Goal: Task Accomplishment & Management: Use online tool/utility

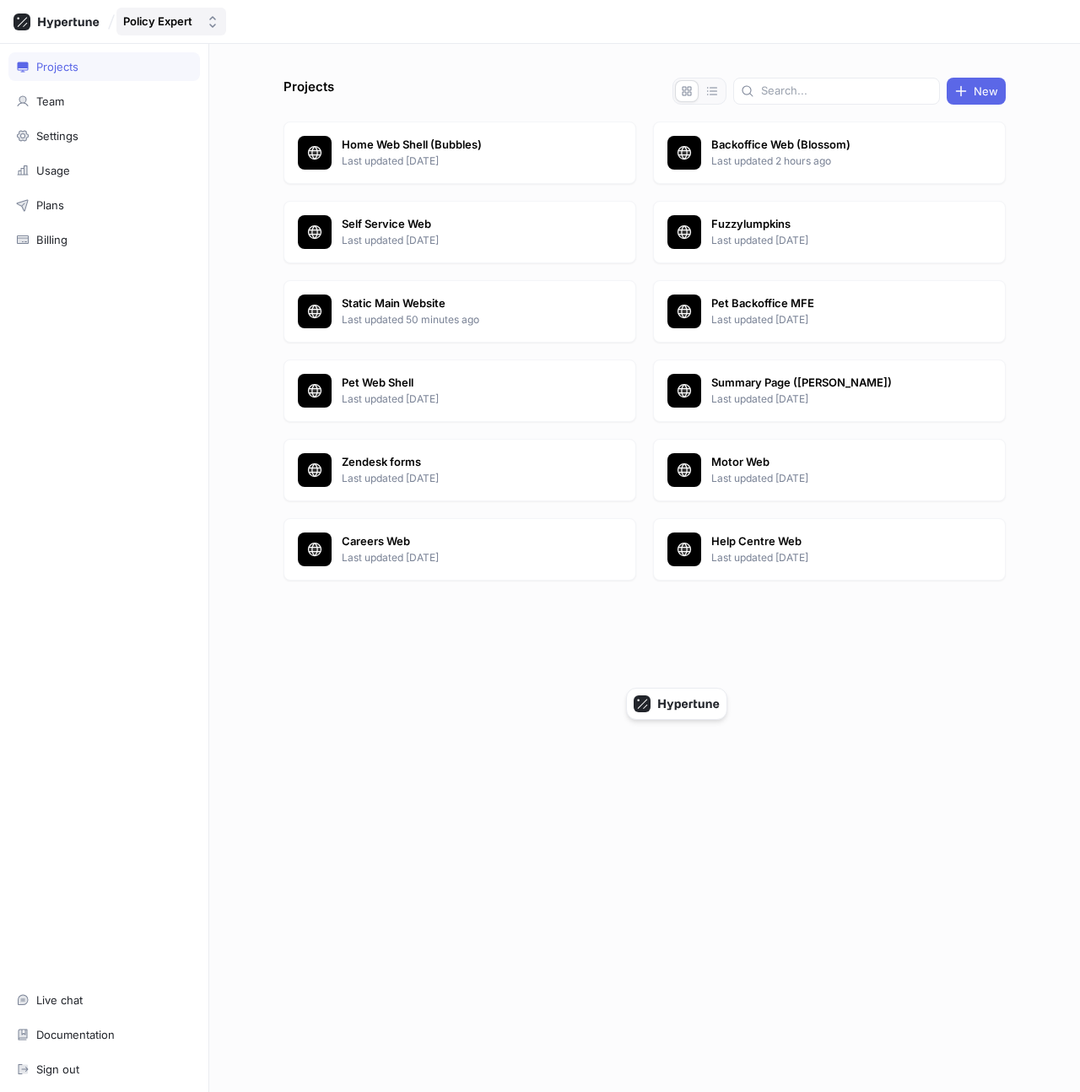
click at [198, 24] on div "Policy Expert" at bounding box center [161, 21] width 76 height 14
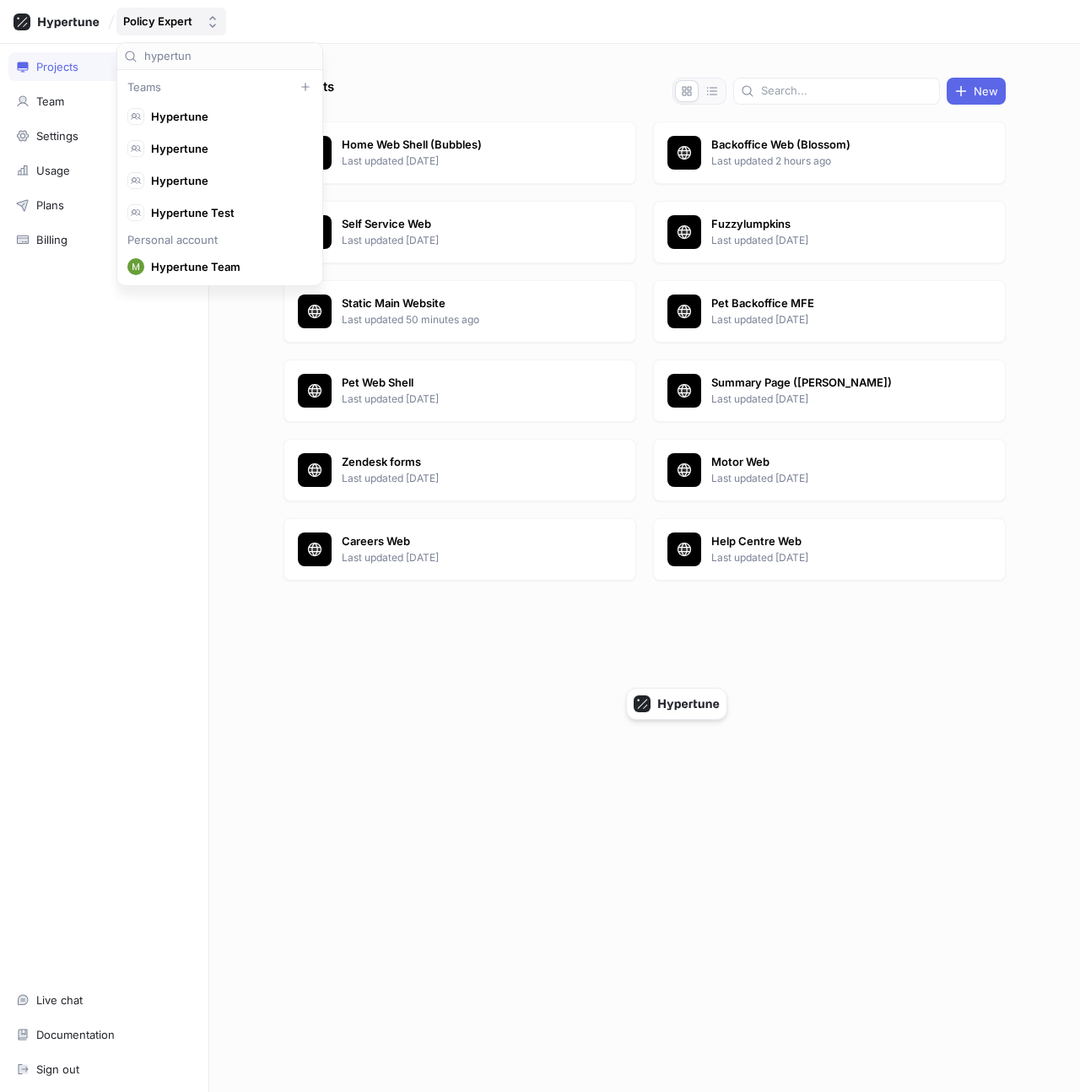
scroll to position [31, 0]
type input "potio"
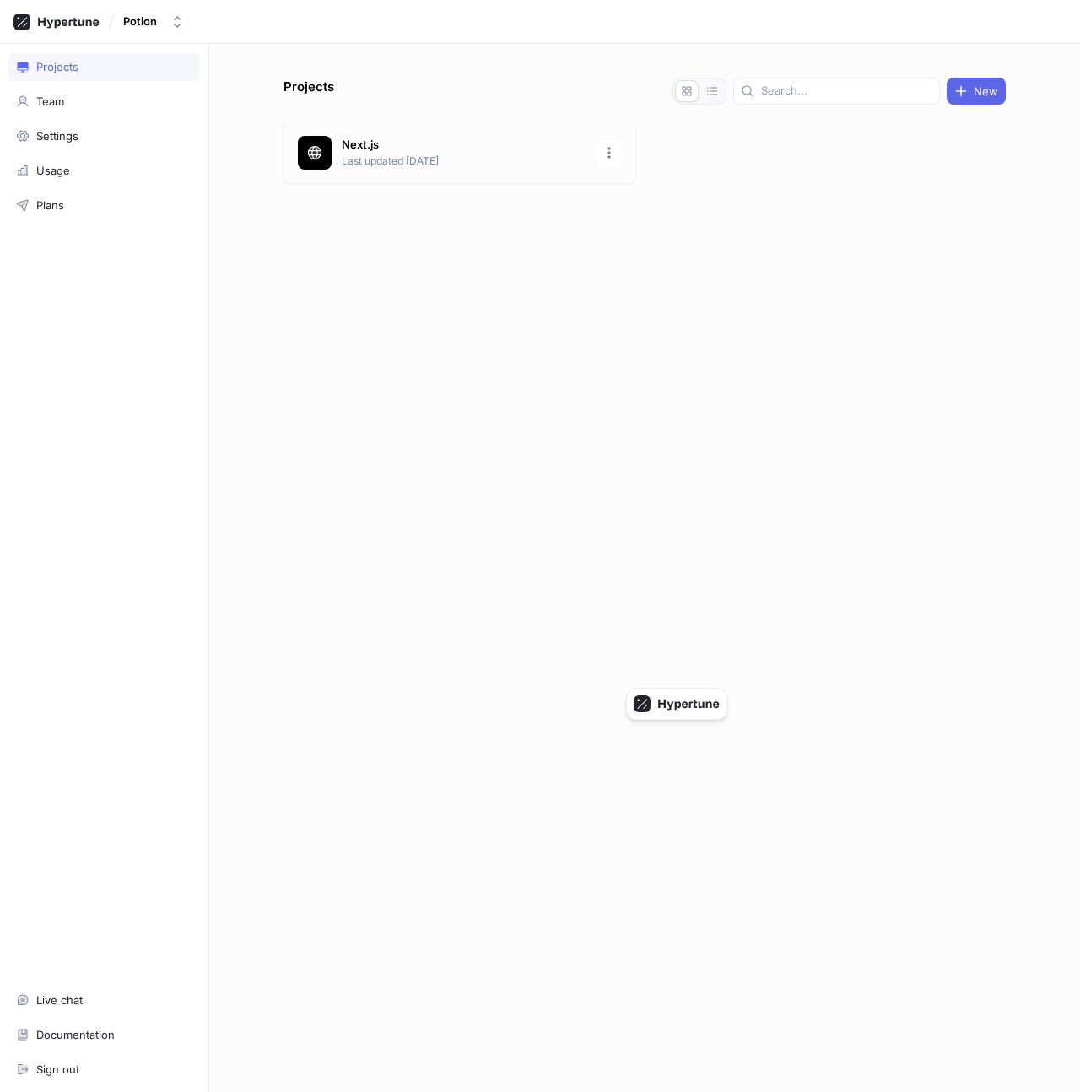
click at [424, 168] on p "Last updated [DATE]" at bounding box center [464, 161] width 245 height 15
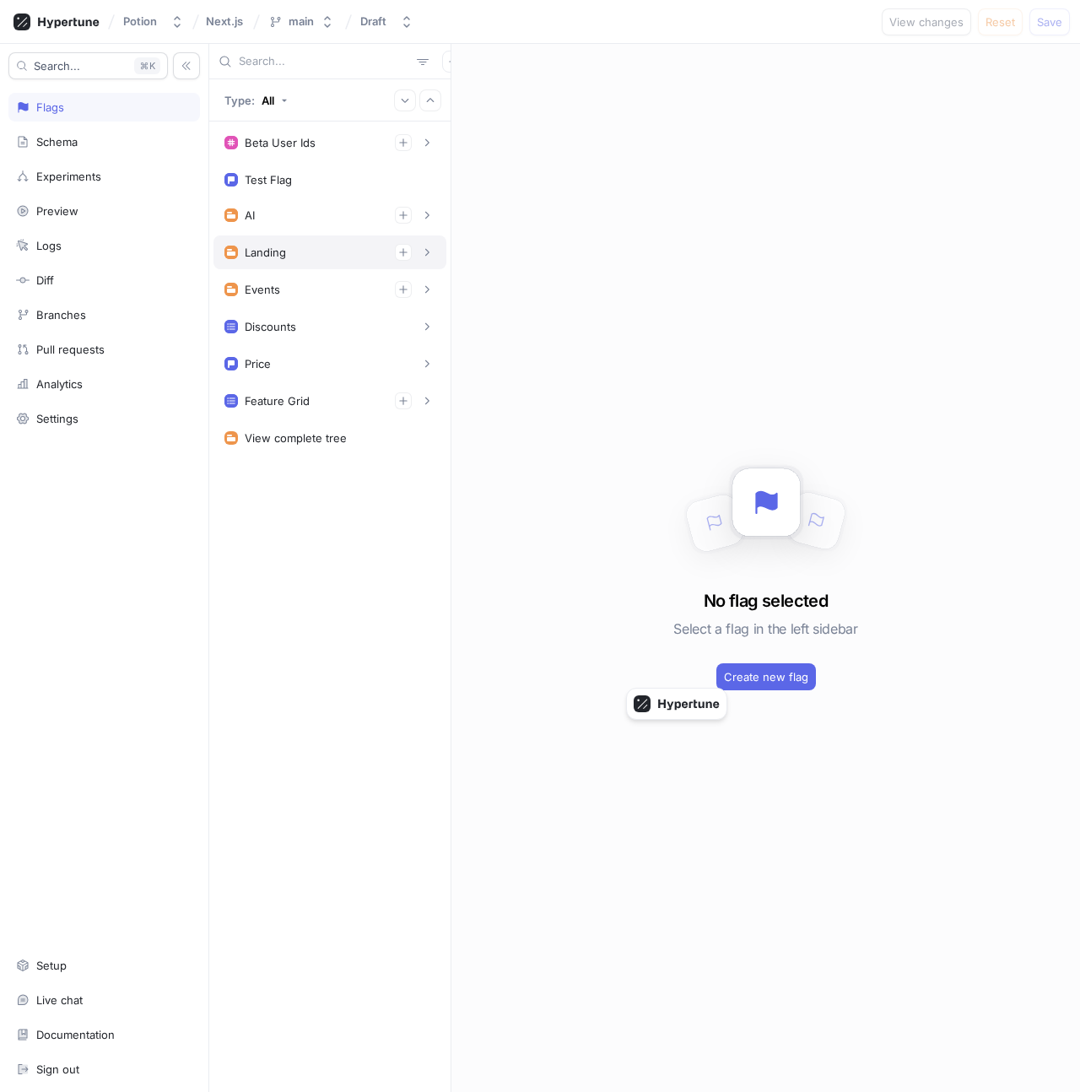
click at [290, 265] on div "Landing" at bounding box center [330, 252] width 233 height 34
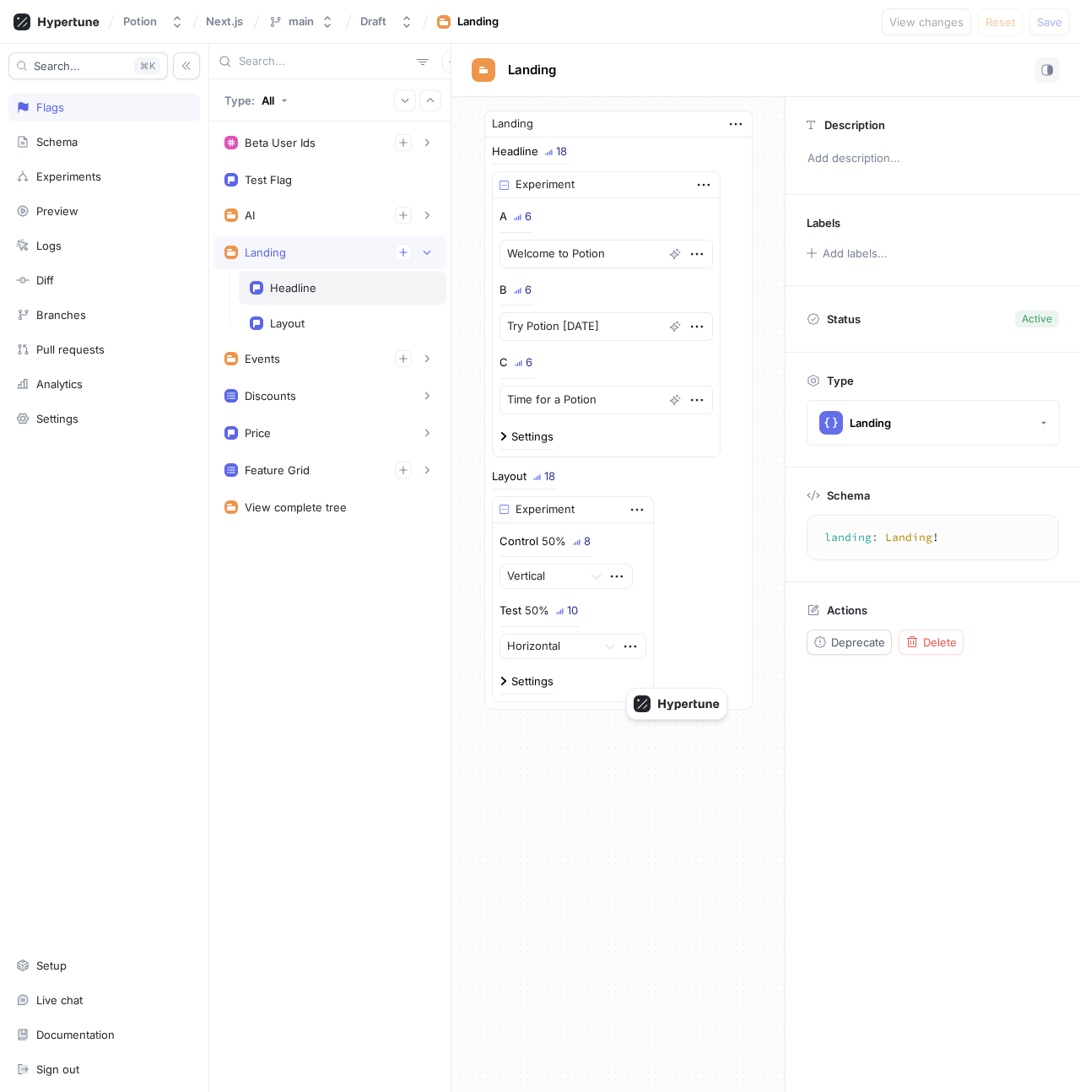
click at [306, 285] on div "Headline" at bounding box center [293, 288] width 46 height 14
type textarea "x"
type textarea "headline: String!"
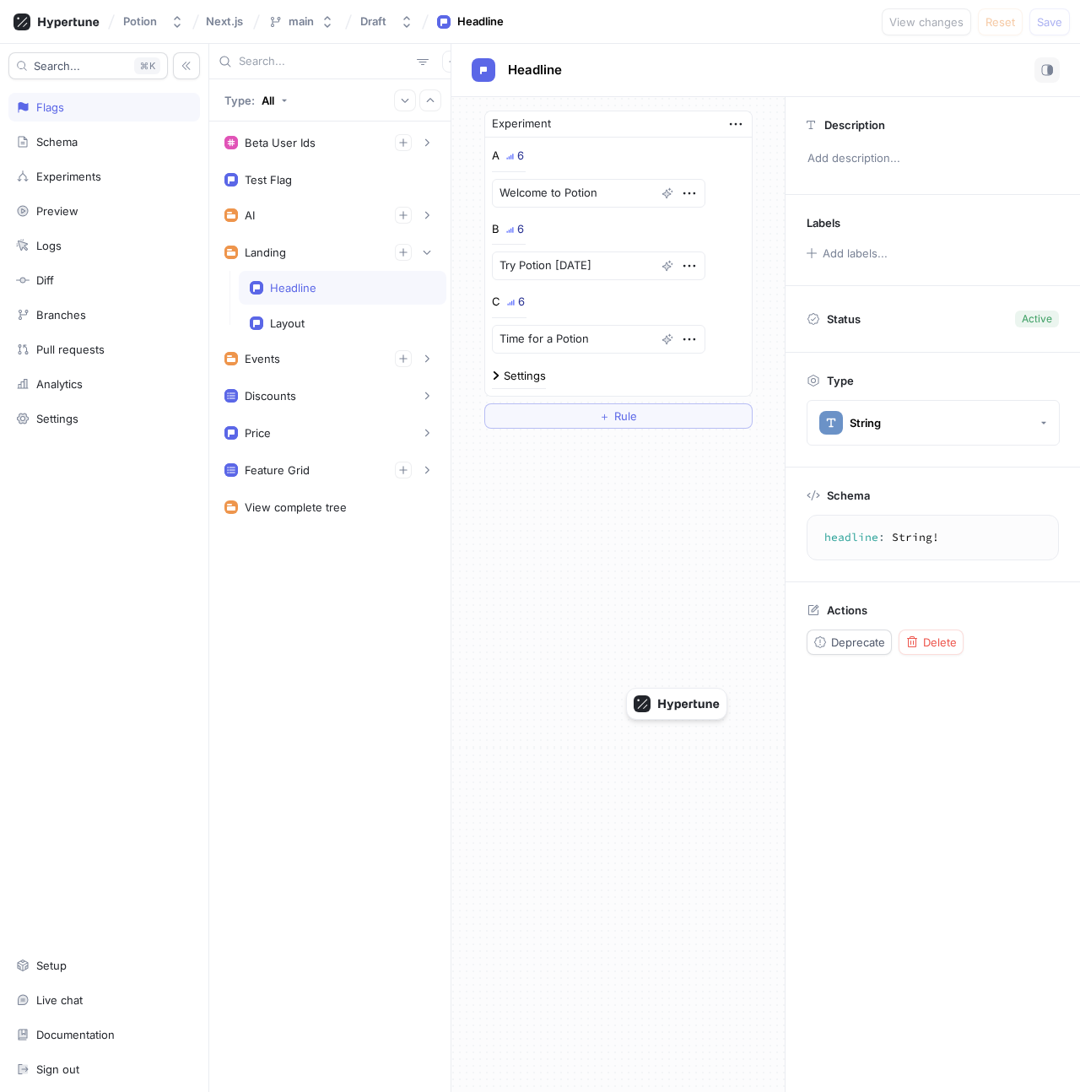
click at [522, 377] on div "Settings" at bounding box center [525, 375] width 42 height 11
click at [614, 443] on icon at bounding box center [621, 441] width 14 height 14
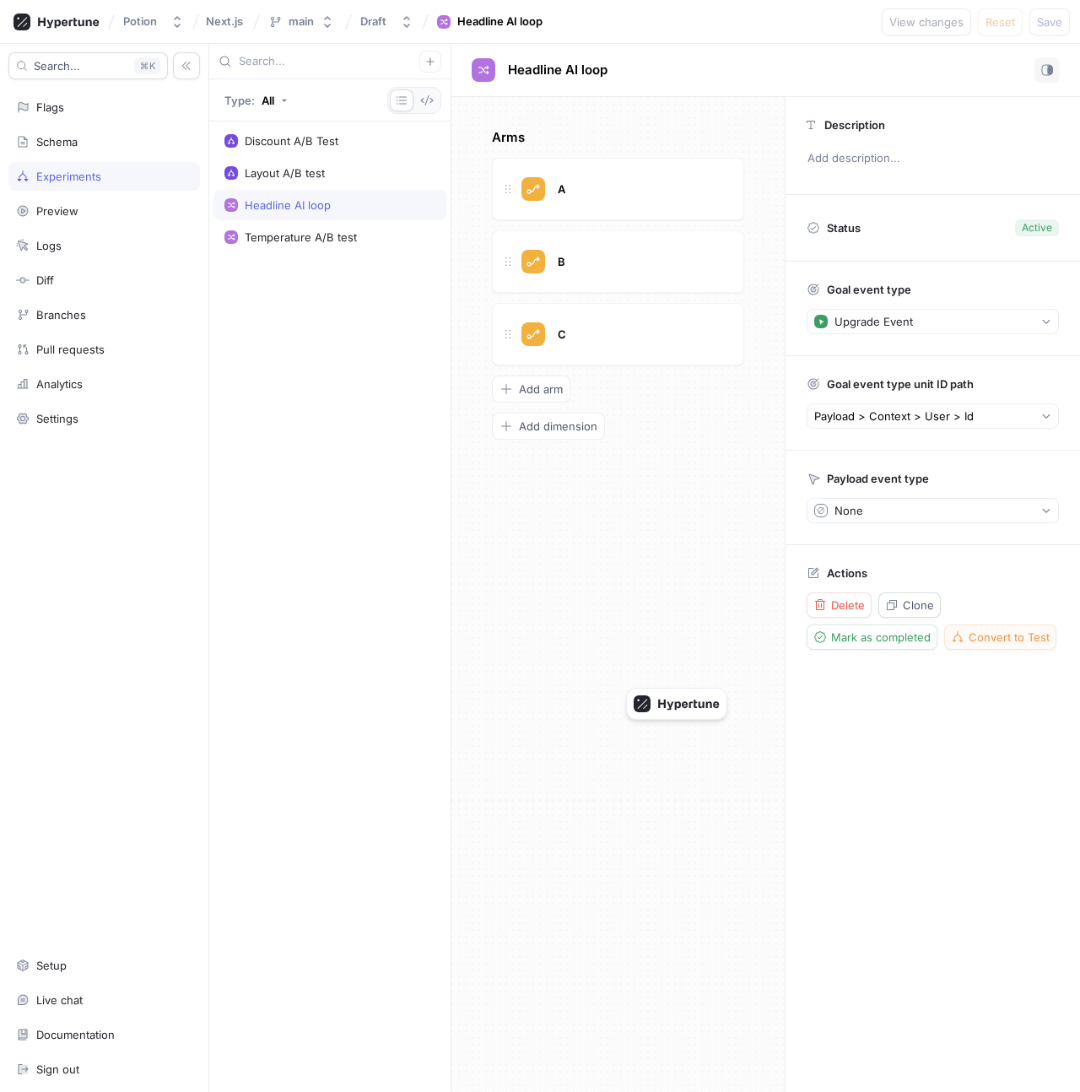
click at [997, 625] on button "Convert to Test" at bounding box center [1000, 636] width 112 height 25
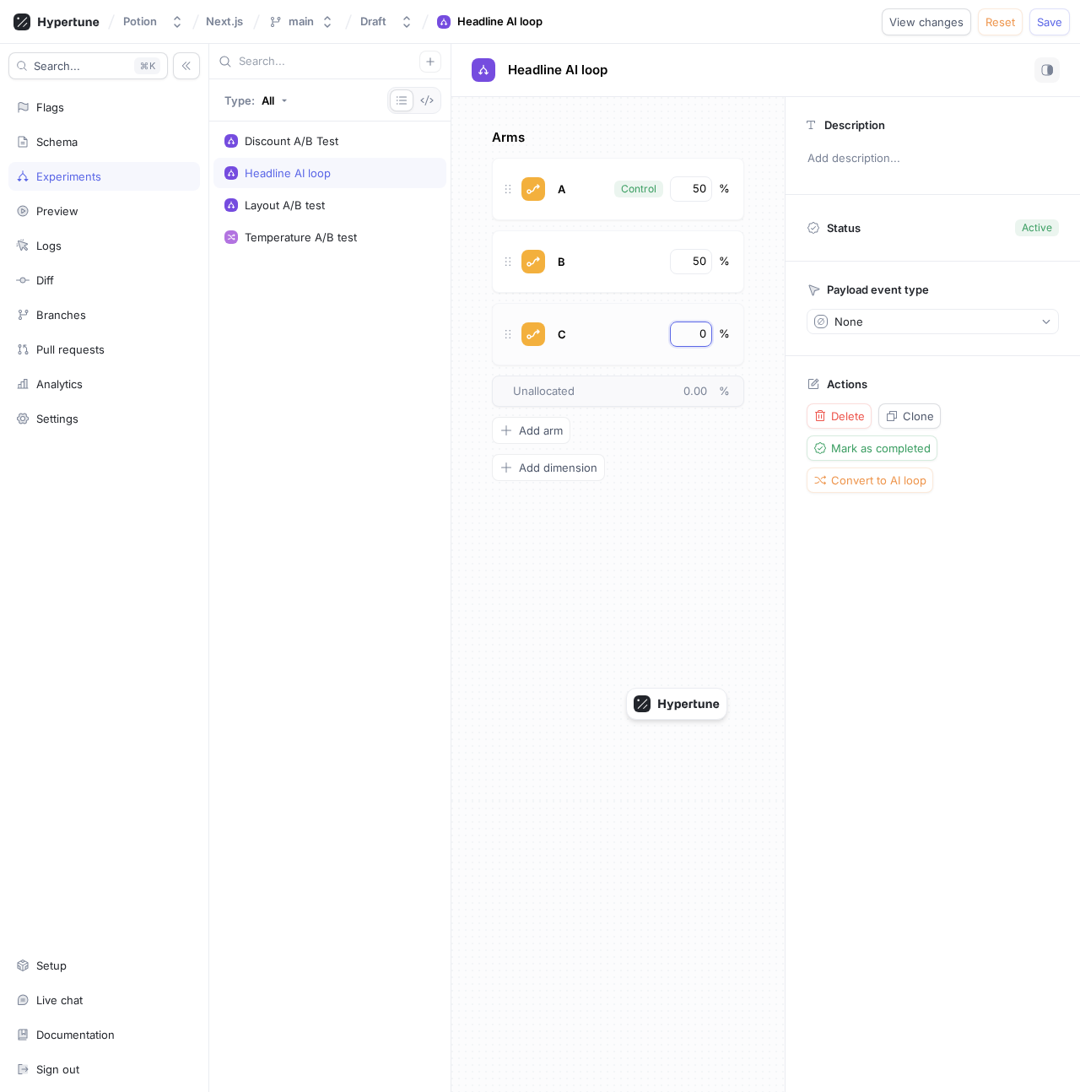
type textarea "x"
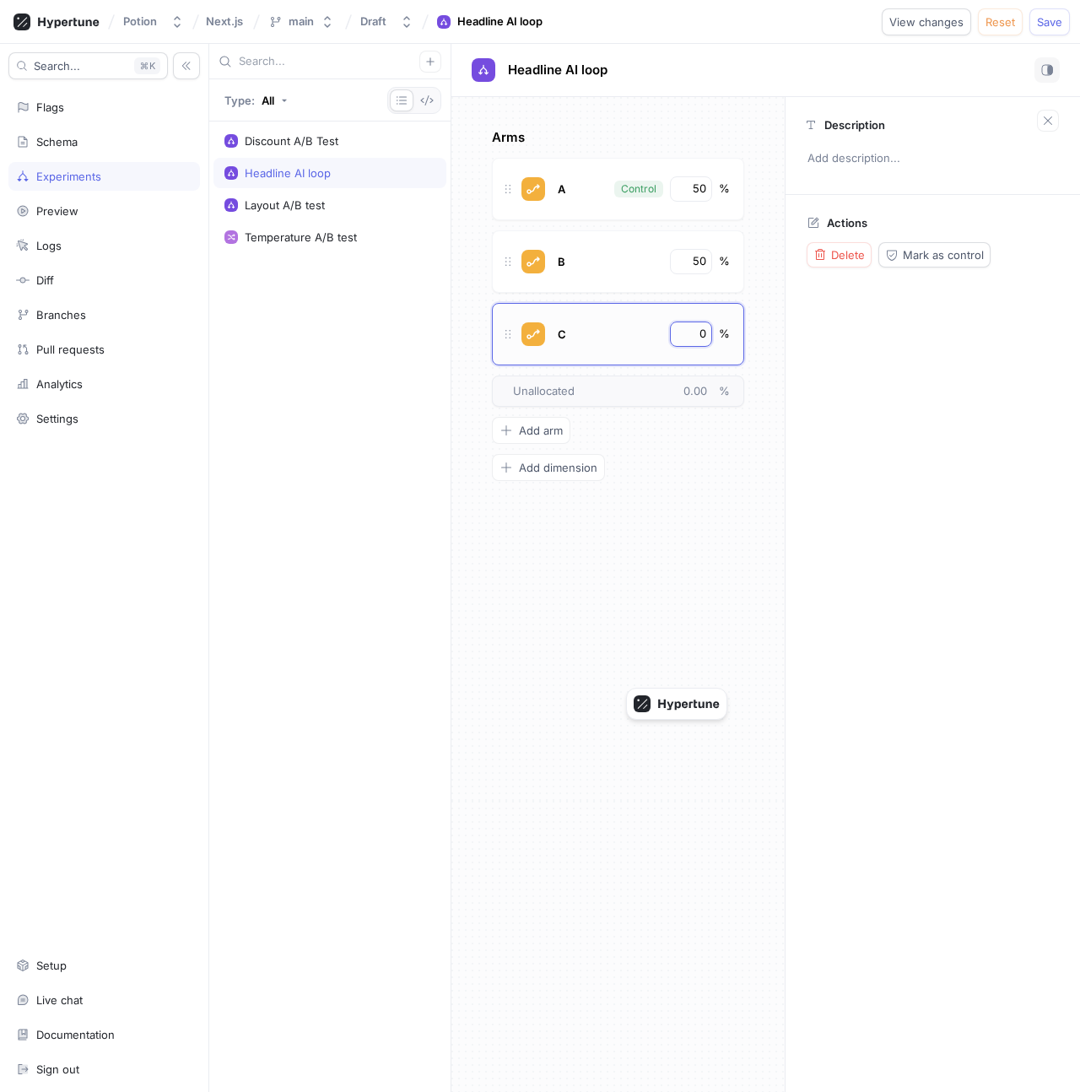
drag, startPoint x: 679, startPoint y: 335, endPoint x: 726, endPoint y: 334, distance: 46.4
click at [726, 334] on div "C 0 %" at bounding box center [642, 334] width 175 height 25
type input "3"
type textarea "x"
type input "33"
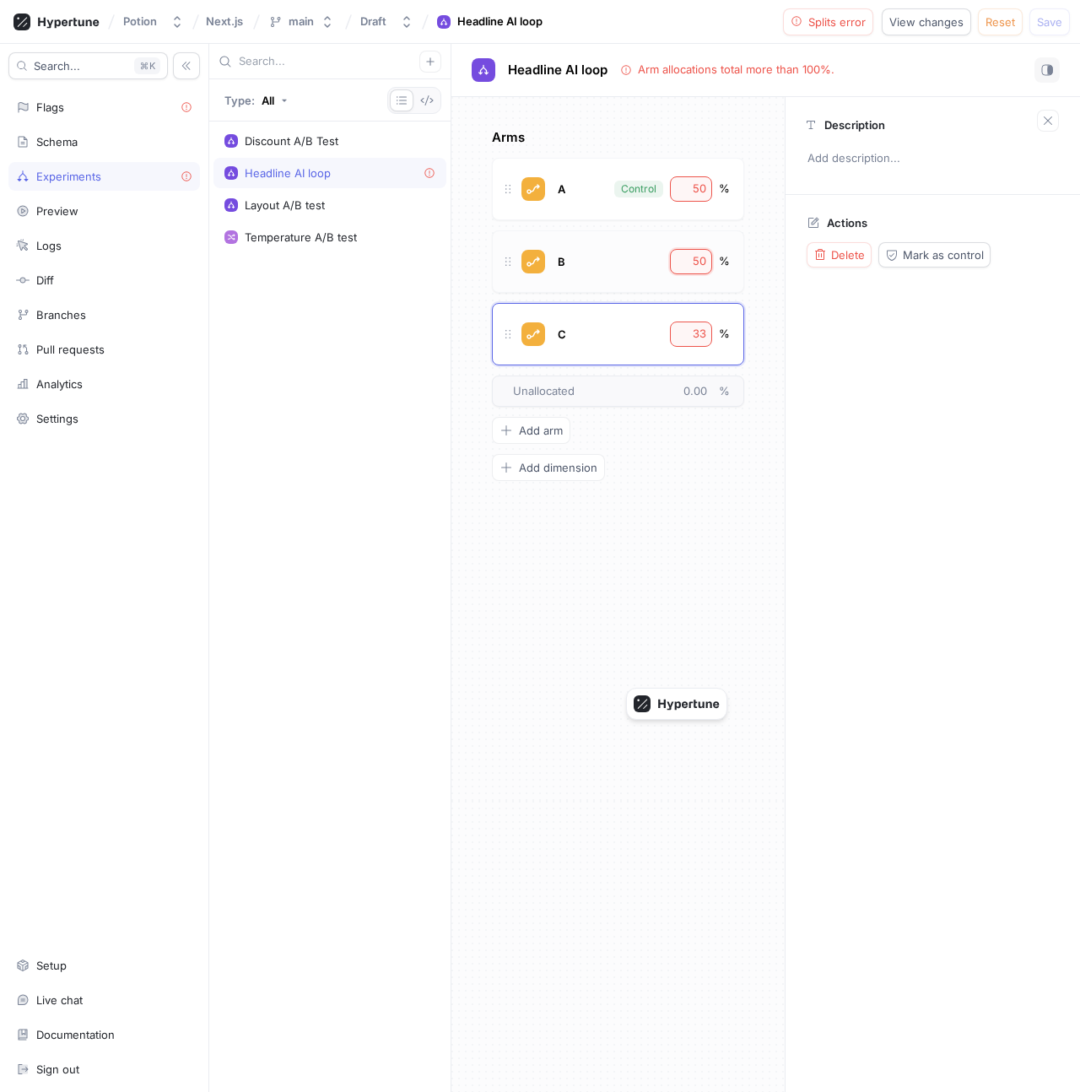
click at [689, 256] on input "50" at bounding box center [692, 261] width 29 height 17
paste input "33"
type textarea "x"
type input "33"
click at [690, 169] on div "A Control 50 %" at bounding box center [618, 189] width 252 height 62
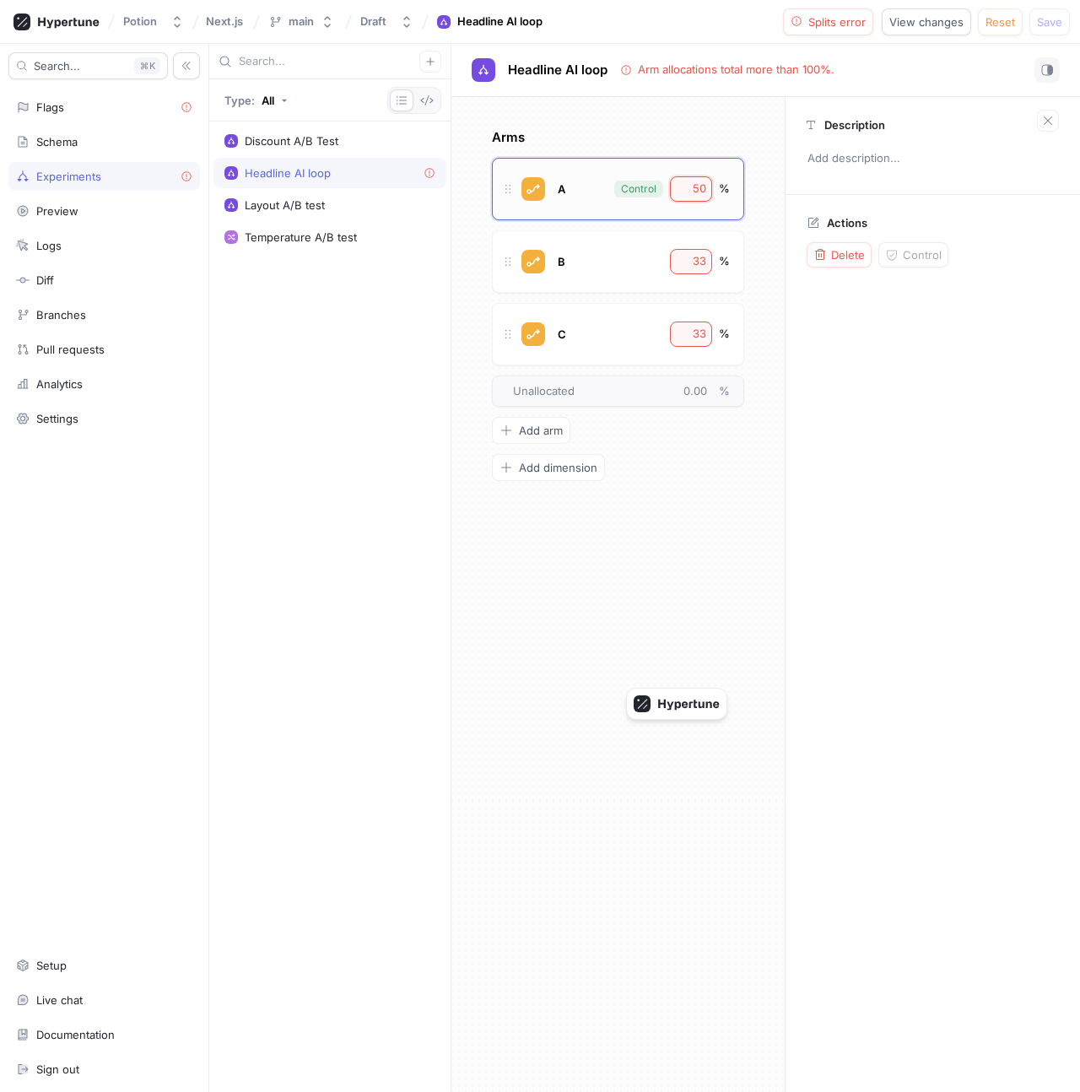
click at [689, 181] on input "50" at bounding box center [692, 189] width 29 height 17
paste input "33"
type textarea "x"
type input "33"
type textarea "x"
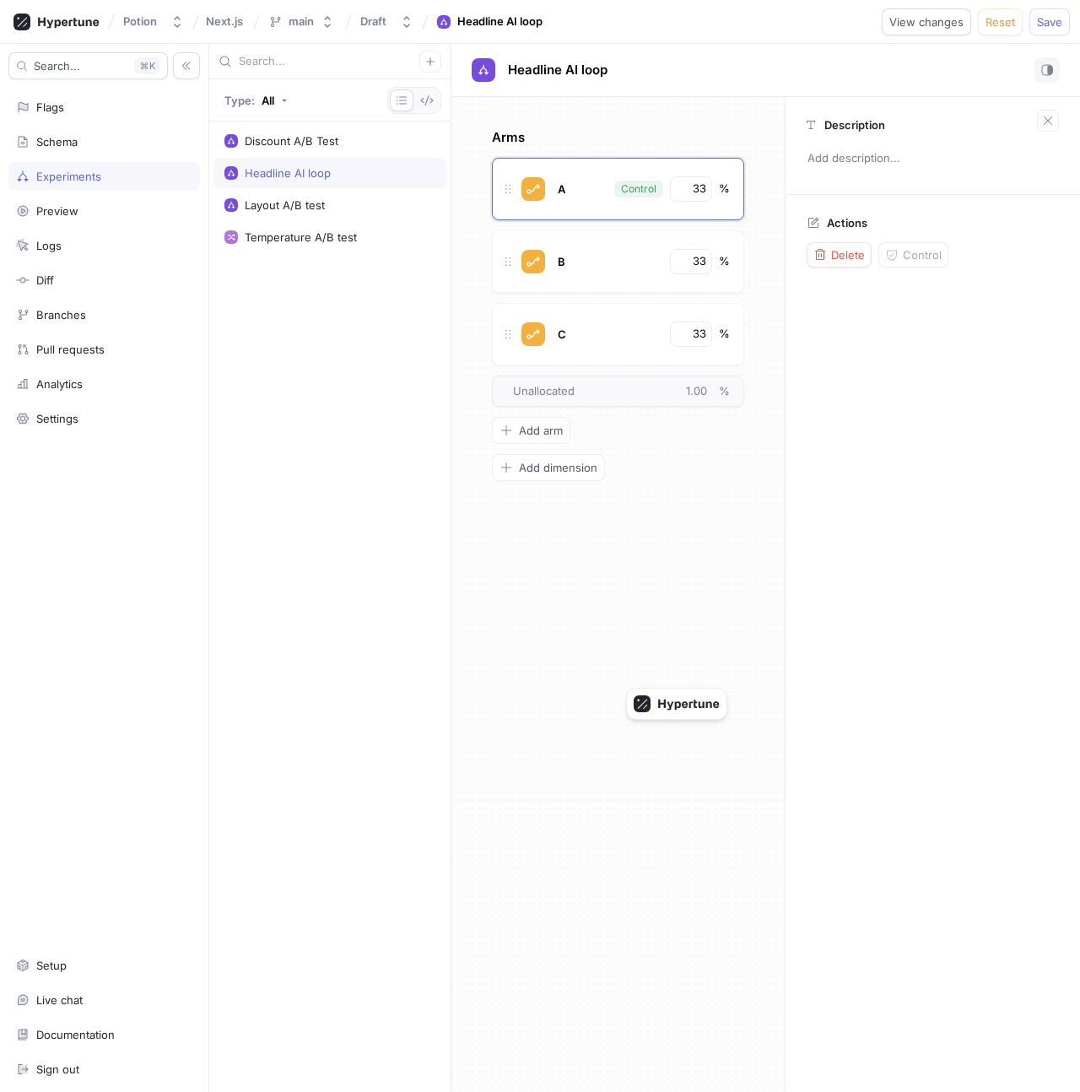
click at [668, 615] on div "Arms A Control 33 % B 33 % C 33 % To pick up a draggable item, press the space …" at bounding box center [617, 594] width 333 height 995
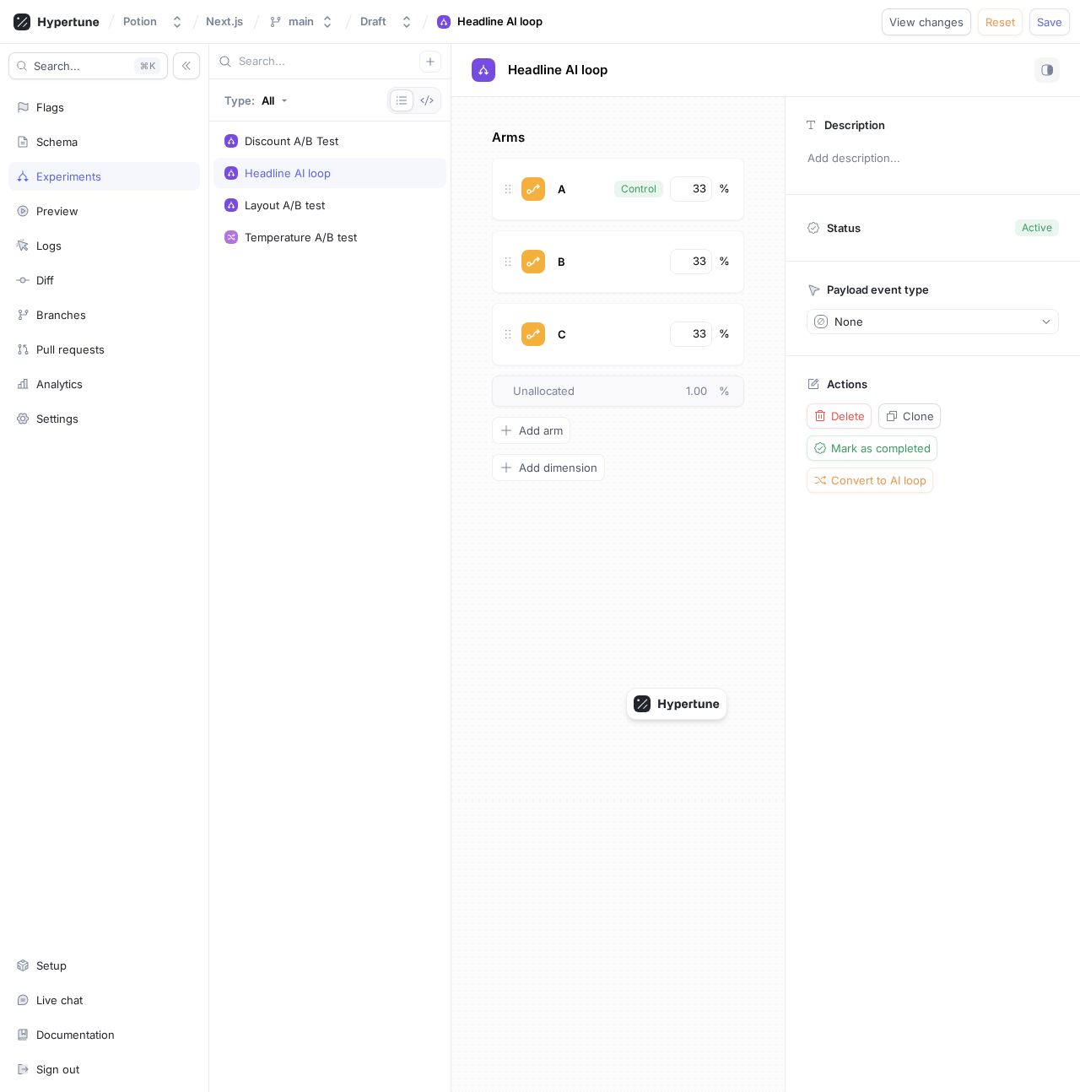
click at [602, 59] on div "Headline AI loop No errors." at bounding box center [543, 69] width 142 height 25
click at [583, 66] on span "Headline AI loop" at bounding box center [558, 70] width 100 height 14
click at [573, 67] on input "Headline AI loop" at bounding box center [558, 70] width 101 height 16
type input "Headline Test"
click at [372, 243] on div "Temperature A/B test" at bounding box center [329, 237] width 211 height 14
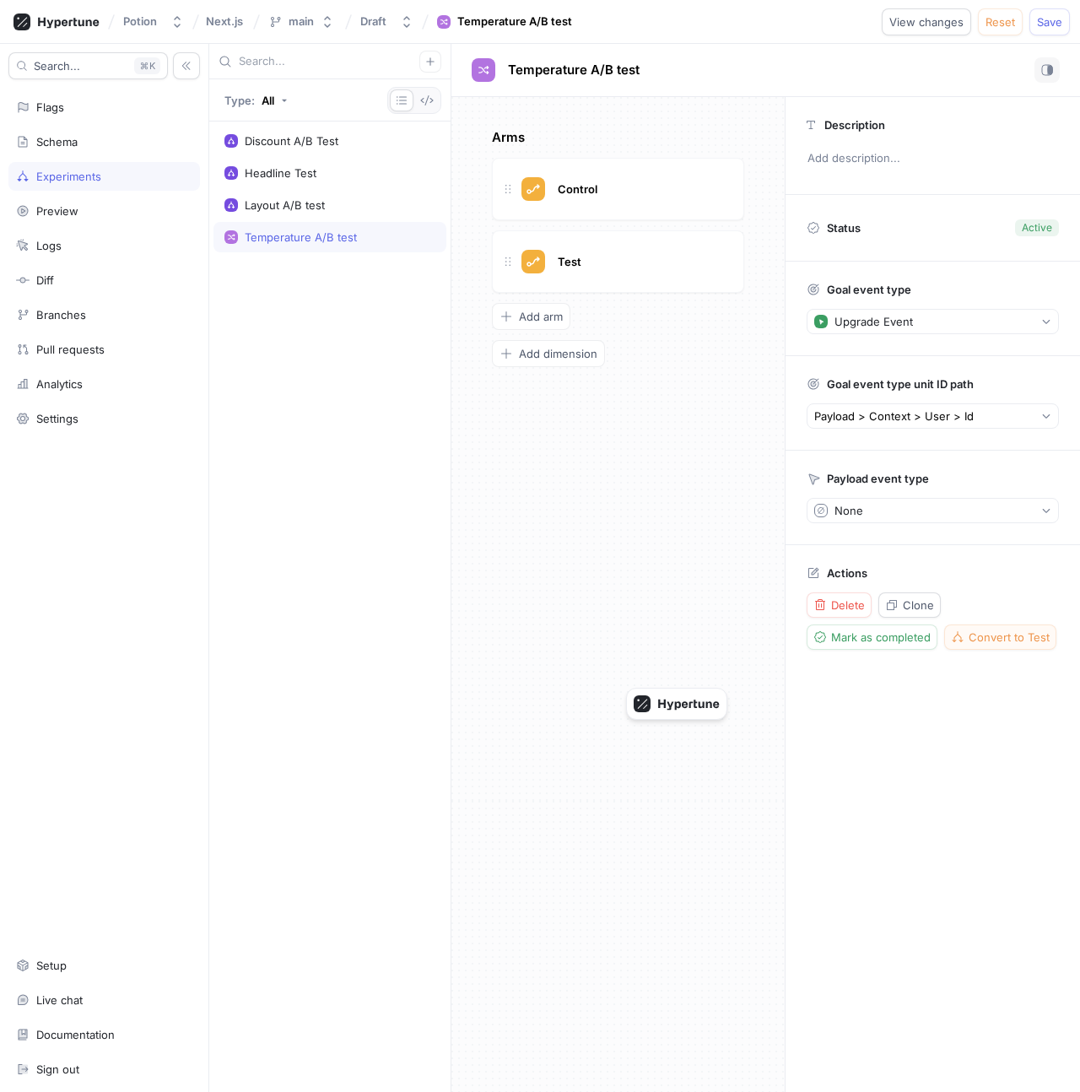
click at [1004, 632] on span "Convert to Test" at bounding box center [1009, 637] width 81 height 10
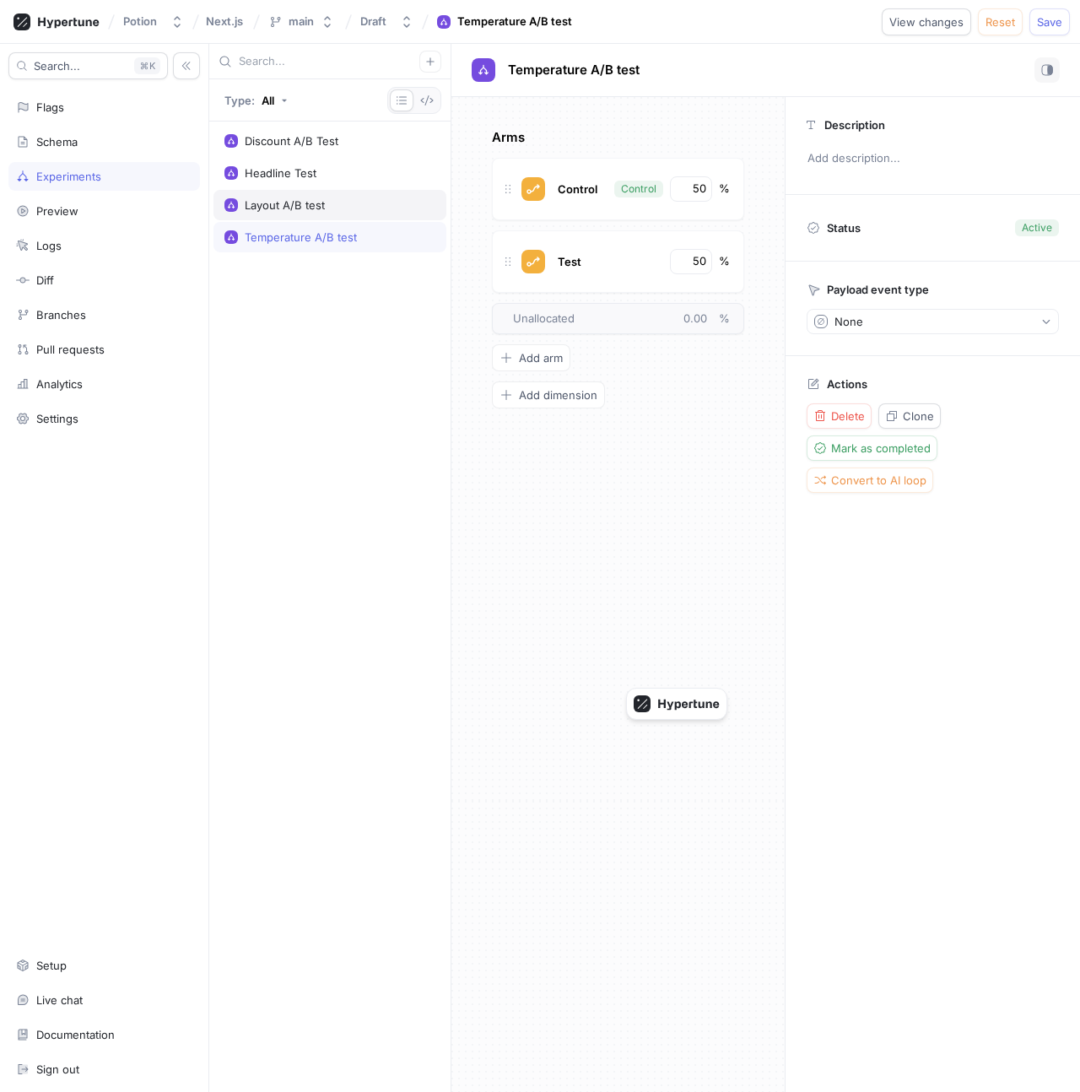
click at [388, 207] on div "Layout A/B test" at bounding box center [329, 205] width 211 height 14
click at [352, 177] on div "Headline Test" at bounding box center [329, 173] width 211 height 14
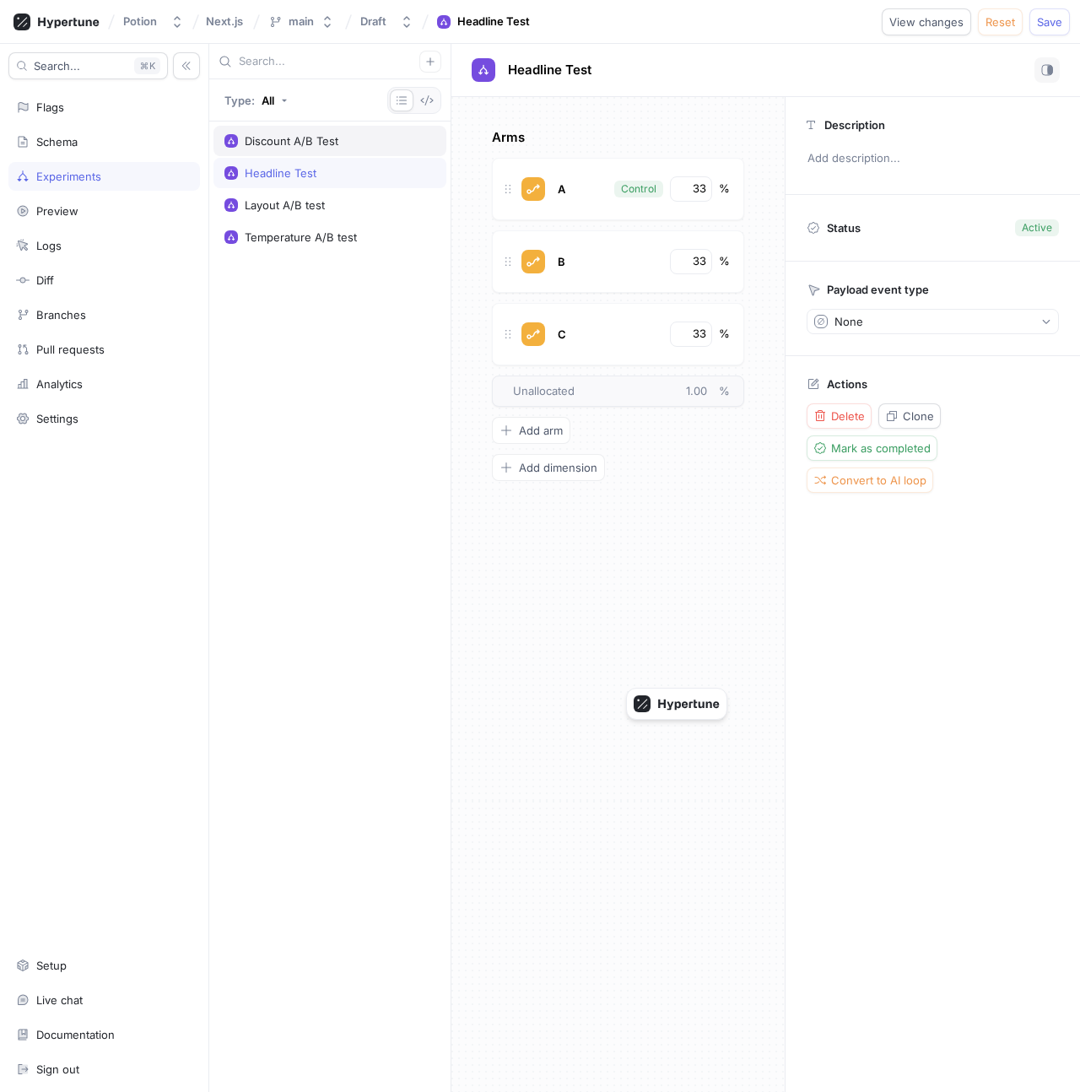
click at [337, 142] on div "Discount A/B Test" at bounding box center [292, 141] width 94 height 14
click at [1062, 17] on span "Save" at bounding box center [1049, 22] width 25 height 10
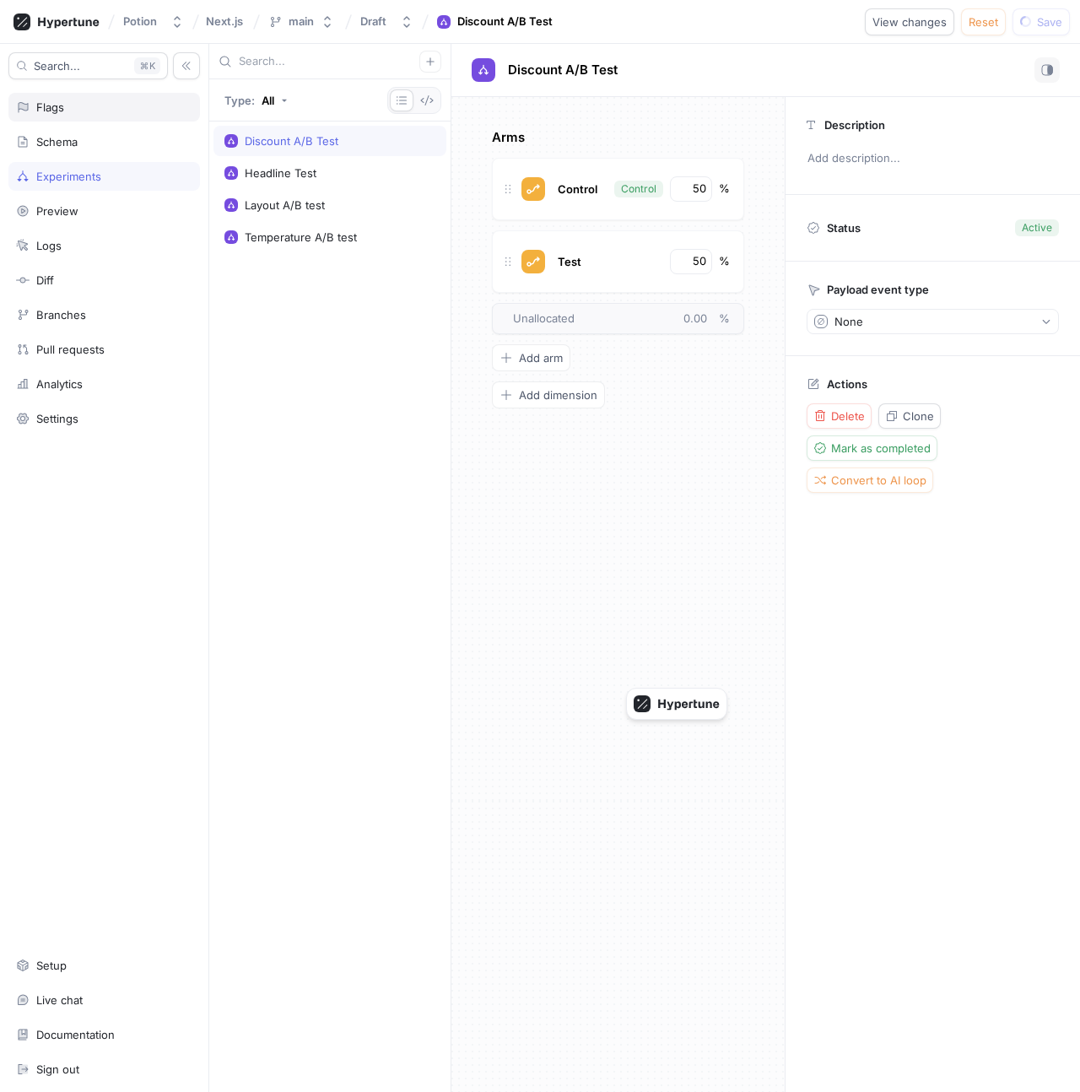
click at [70, 105] on div "Flags" at bounding box center [104, 107] width 176 height 14
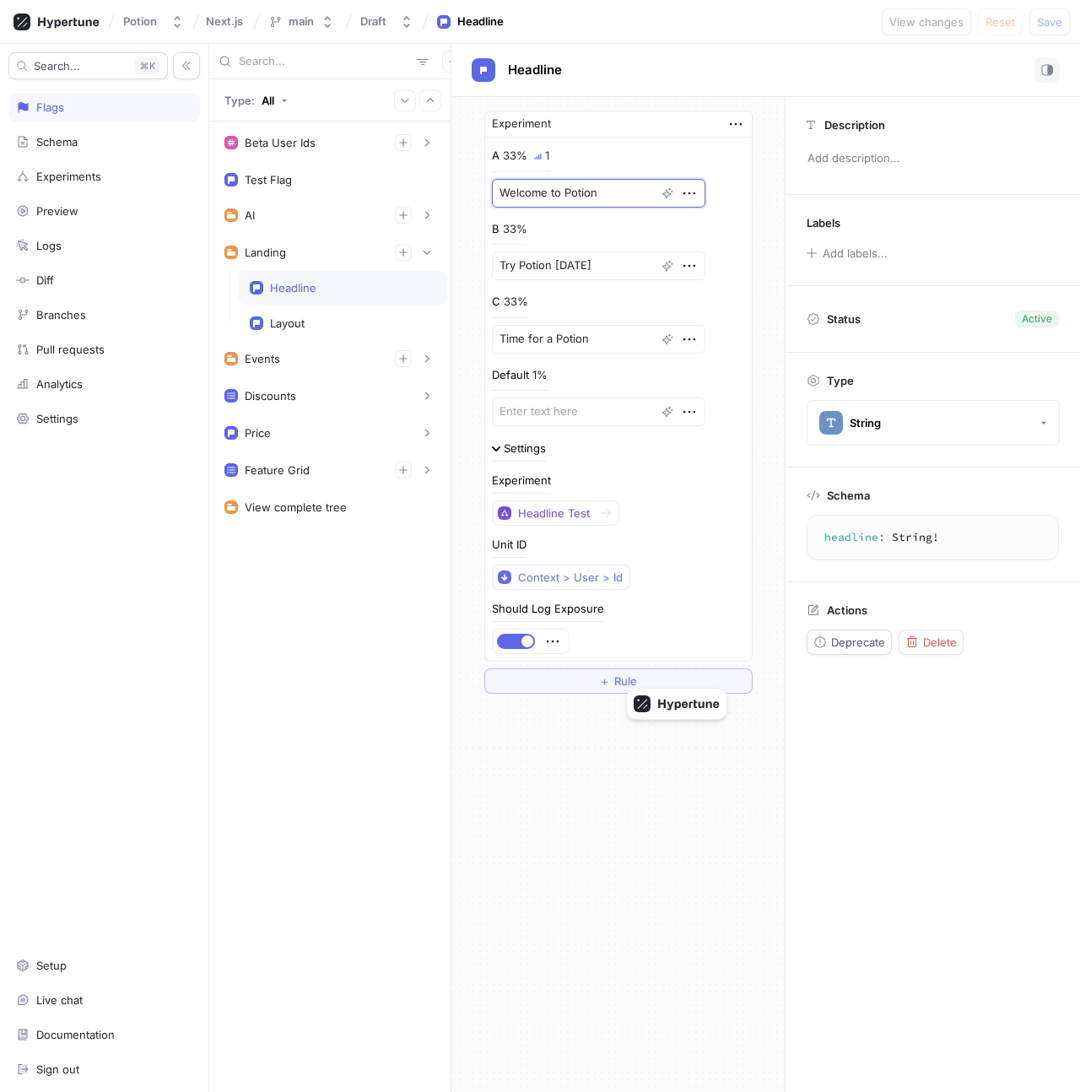
click at [584, 199] on textarea "Welcome to Potion" at bounding box center [599, 193] width 214 height 29
click at [570, 419] on textarea at bounding box center [599, 411] width 214 height 29
paste textarea "Welcome to Potion"
type textarea "x"
type textarea "Welcome to Potion"
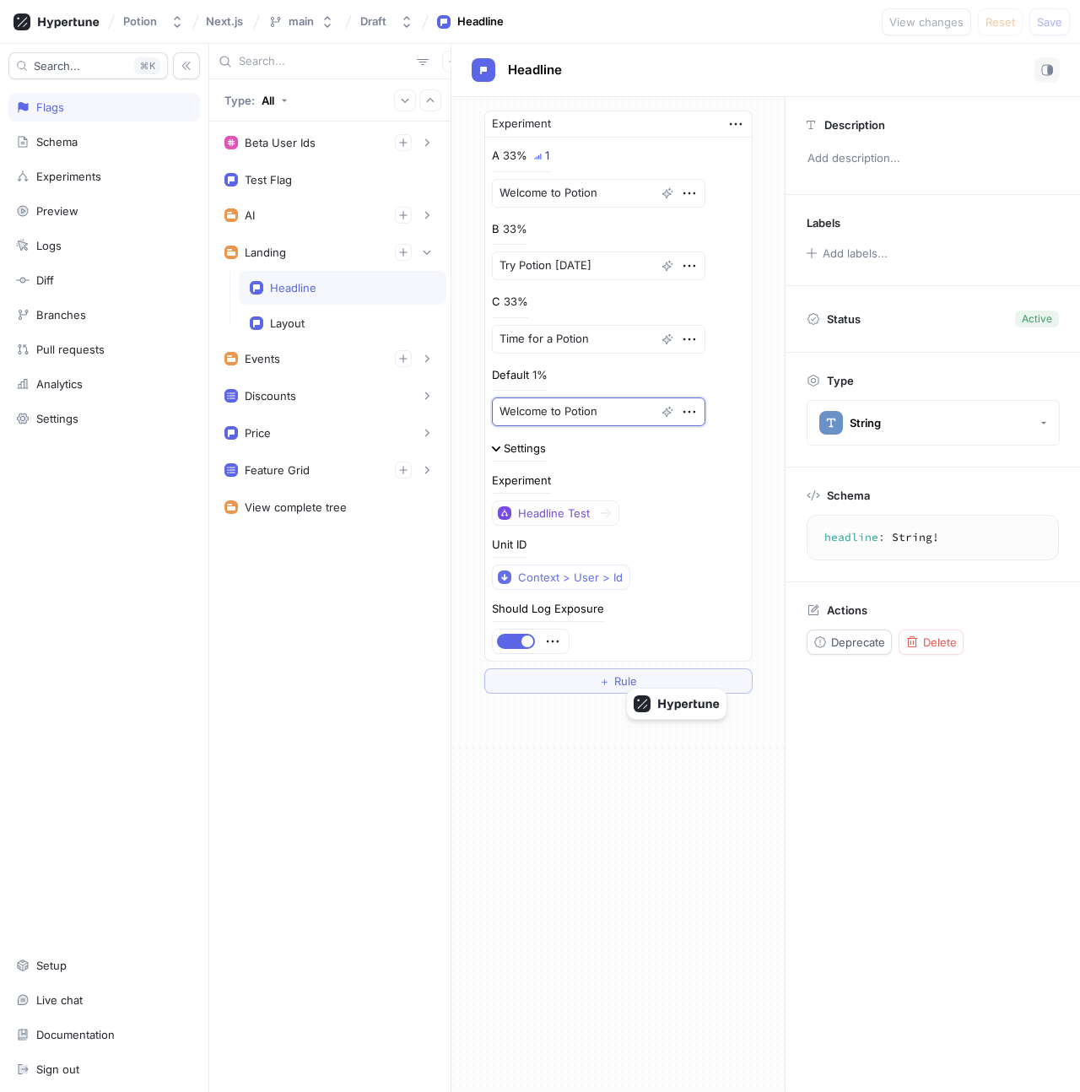
type textarea "x"
type textarea "Welcome to Potion"
click at [1037, 24] on span "Save" at bounding box center [1049, 22] width 25 height 10
type textarea "x"
click at [349, 326] on div "Layout" at bounding box center [343, 323] width 186 height 14
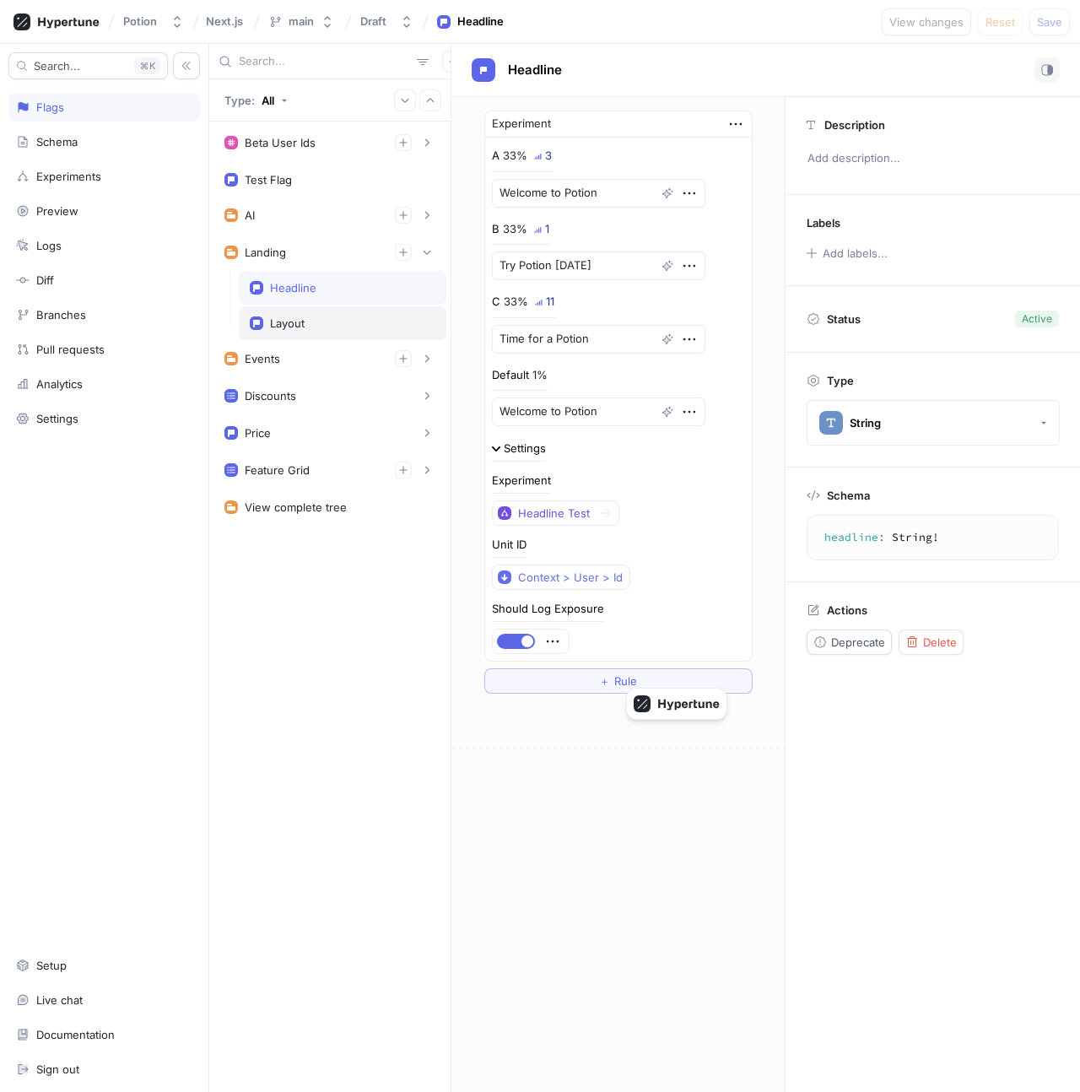
type textarea "layout: Layout!"
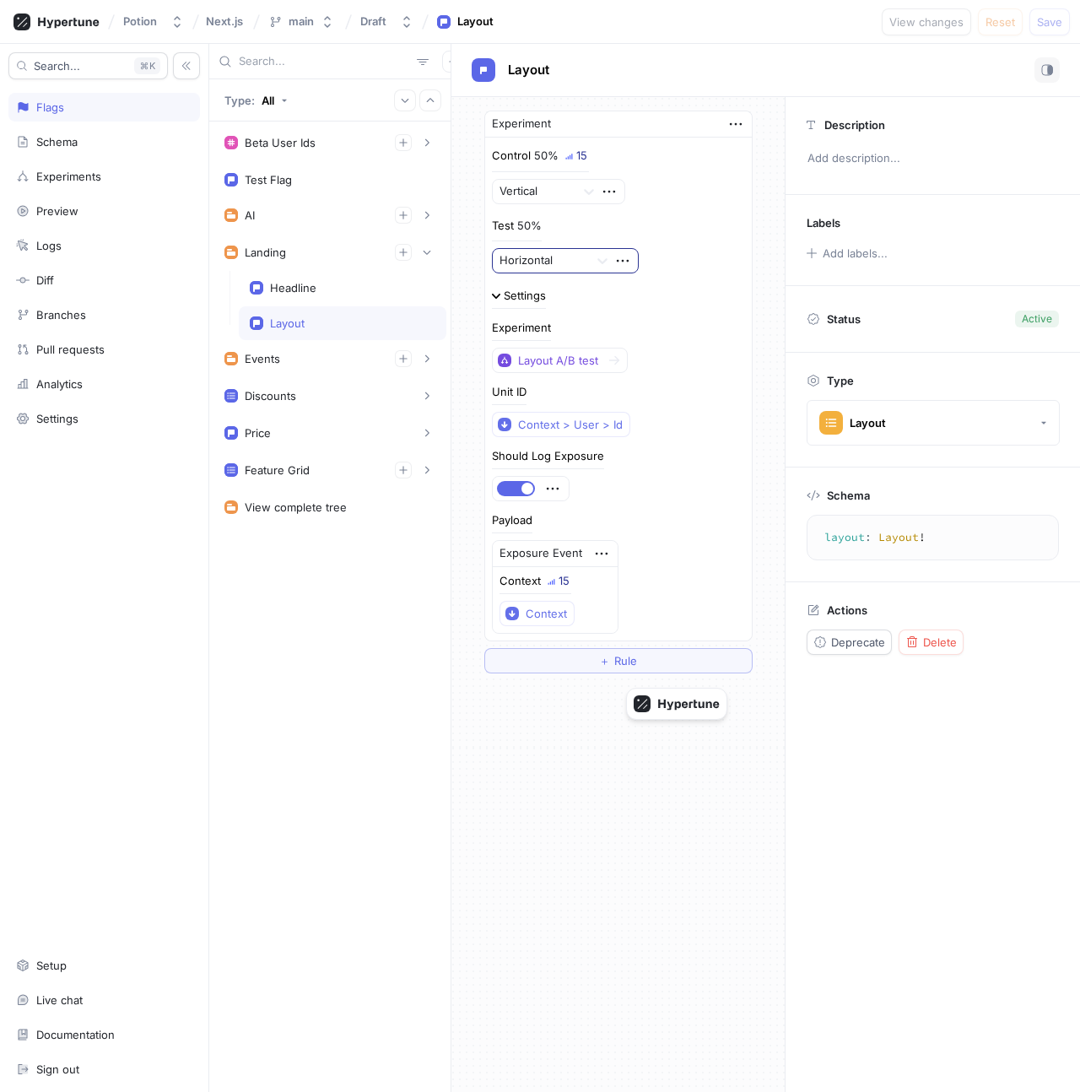
click at [572, 267] on div at bounding box center [542, 261] width 84 height 20
click at [682, 442] on div "Settings Experiment Layout A/B test Unit ID Context > User > Id Should Log Expo…" at bounding box center [618, 460] width 253 height 347
drag, startPoint x: 514, startPoint y: 586, endPoint x: 587, endPoint y: 588, distance: 73.5
click at [587, 588] on div "Context 15 Context" at bounding box center [555, 601] width 111 height 51
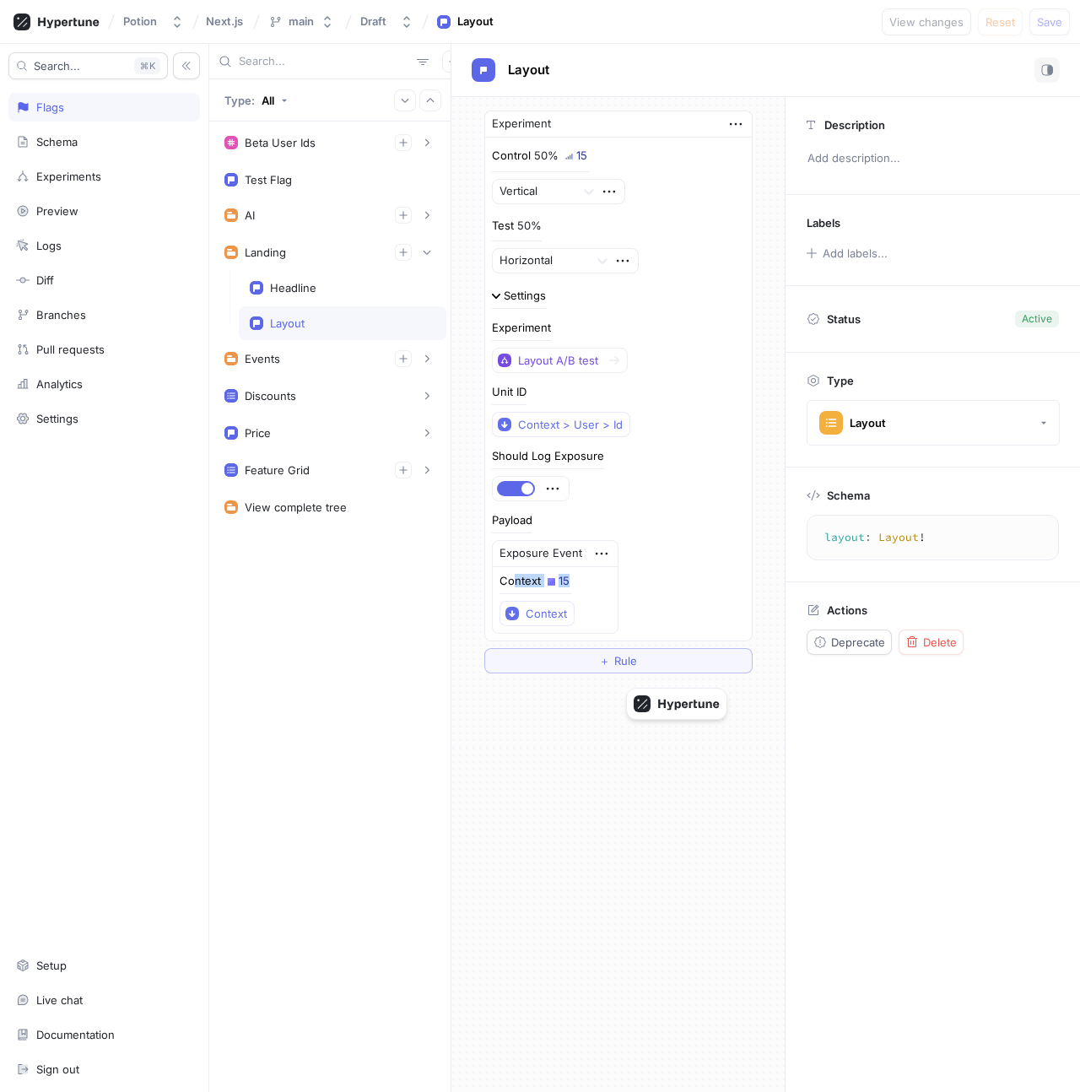
click at [587, 588] on div "Context 15 Context" at bounding box center [555, 601] width 111 height 51
click at [518, 306] on div "Settings" at bounding box center [519, 299] width 54 height 19
click at [516, 292] on div "Settings" at bounding box center [525, 295] width 42 height 11
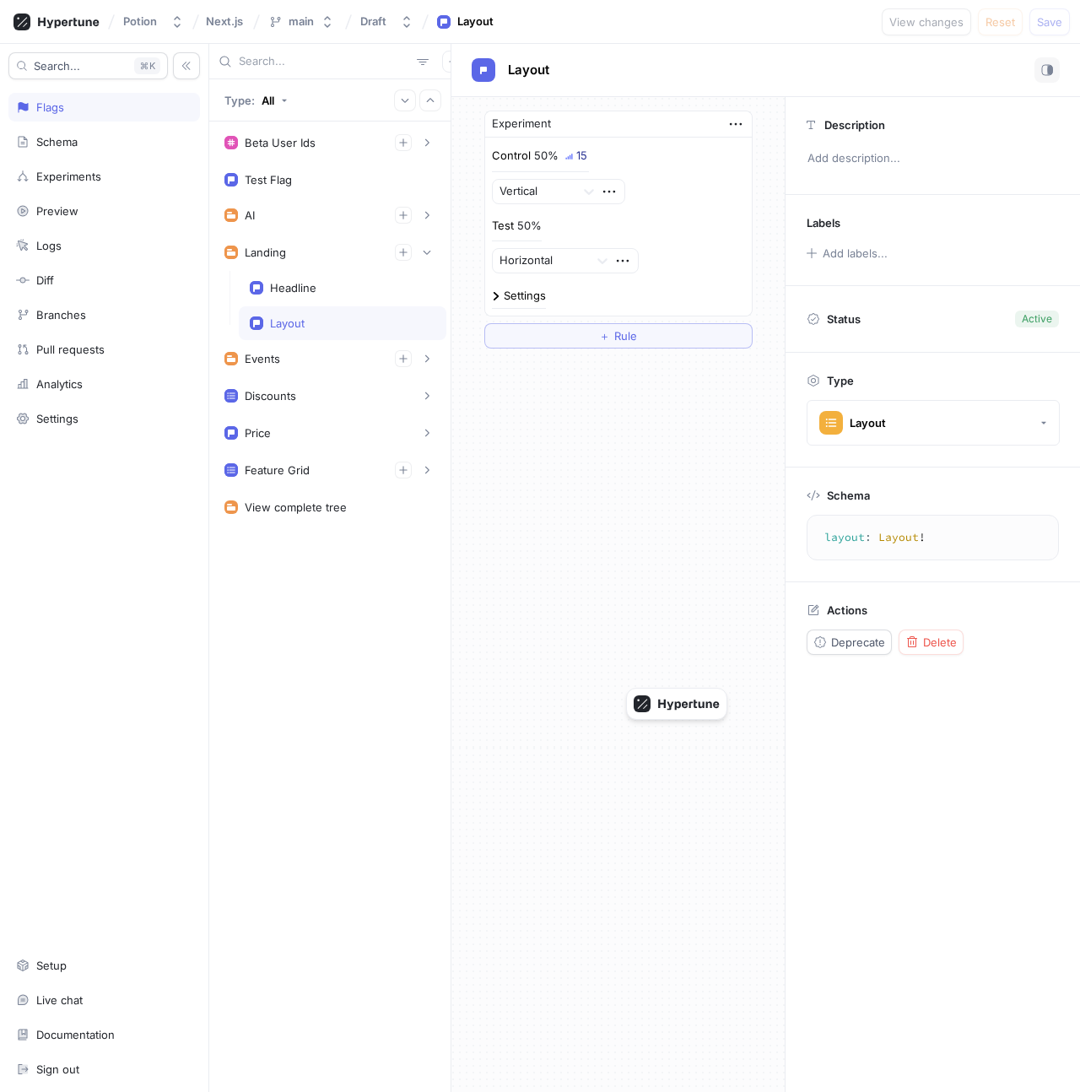
click at [528, 292] on div "Settings" at bounding box center [525, 295] width 42 height 11
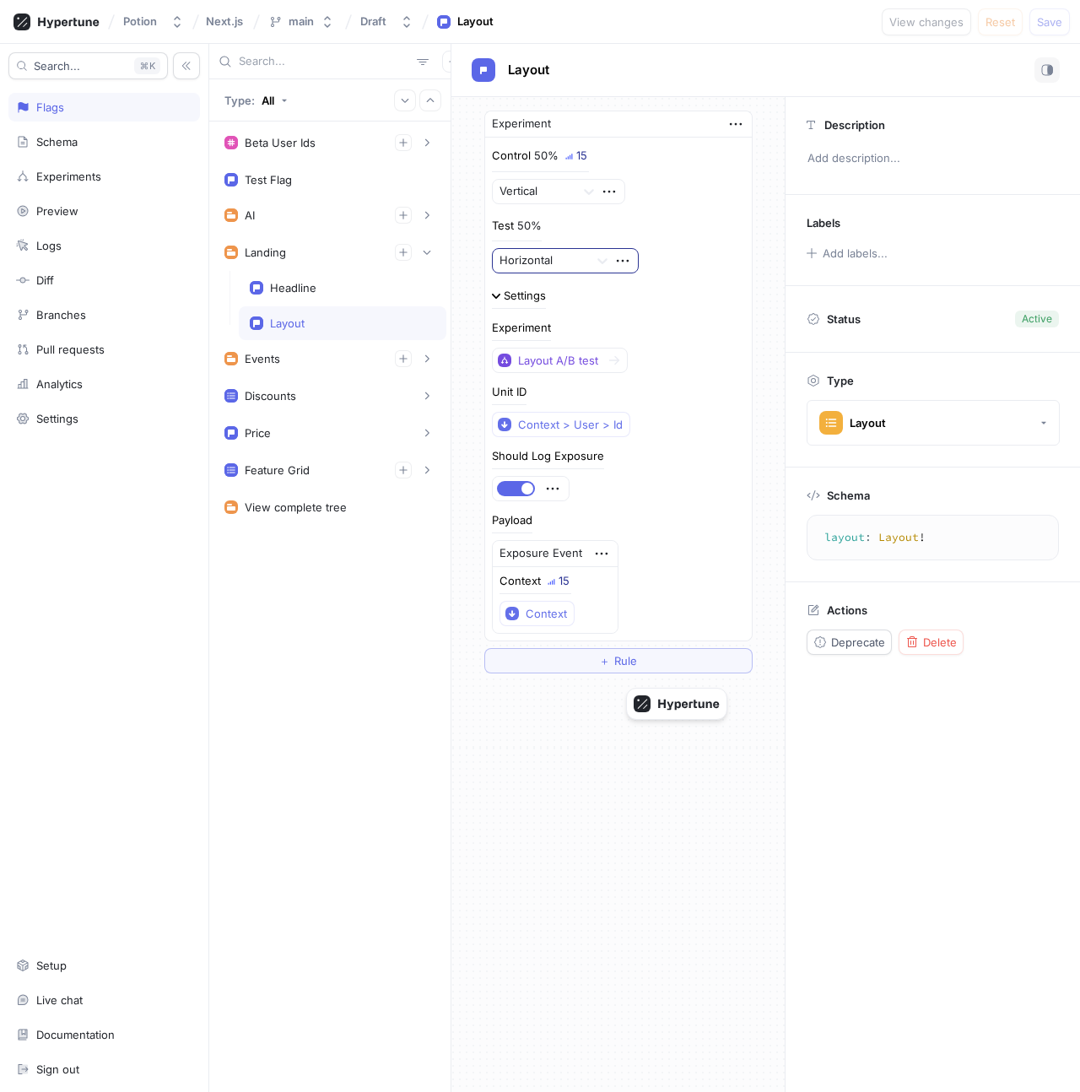
click at [549, 264] on div at bounding box center [542, 261] width 84 height 20
click at [548, 190] on div at bounding box center [534, 191] width 69 height 20
click at [556, 241] on div "Horizontal" at bounding box center [559, 251] width 132 height 27
click at [1053, 22] on span "Save" at bounding box center [1049, 22] width 25 height 10
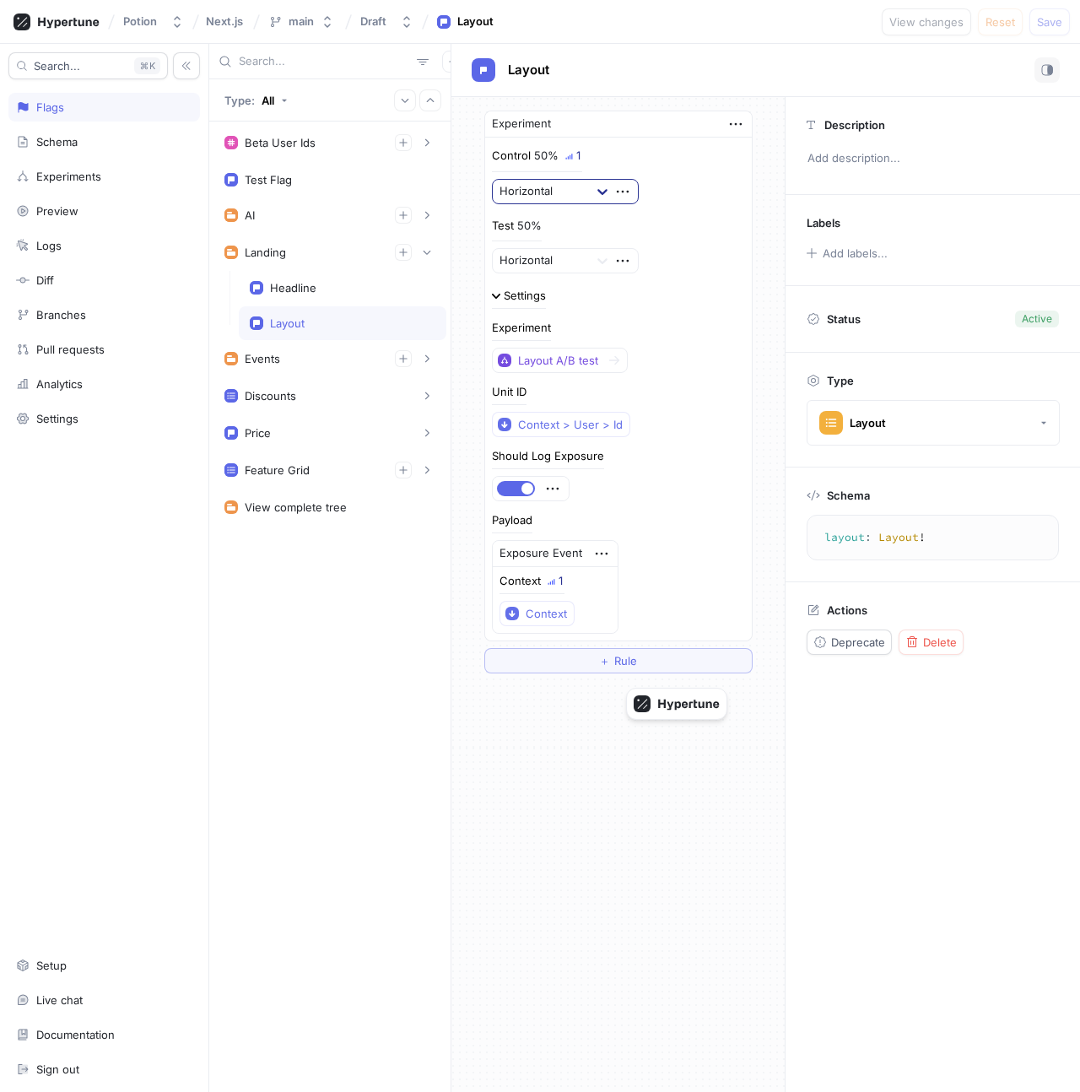
click at [592, 176] on div at bounding box center [602, 191] width 30 height 30
click at [538, 230] on div "Vertical" at bounding box center [566, 225] width 146 height 27
click at [1050, 25] on span "Save" at bounding box center [1049, 22] width 25 height 10
click at [528, 298] on div "Settings" at bounding box center [524, 295] width 42 height 11
